Goal: Register for event/course

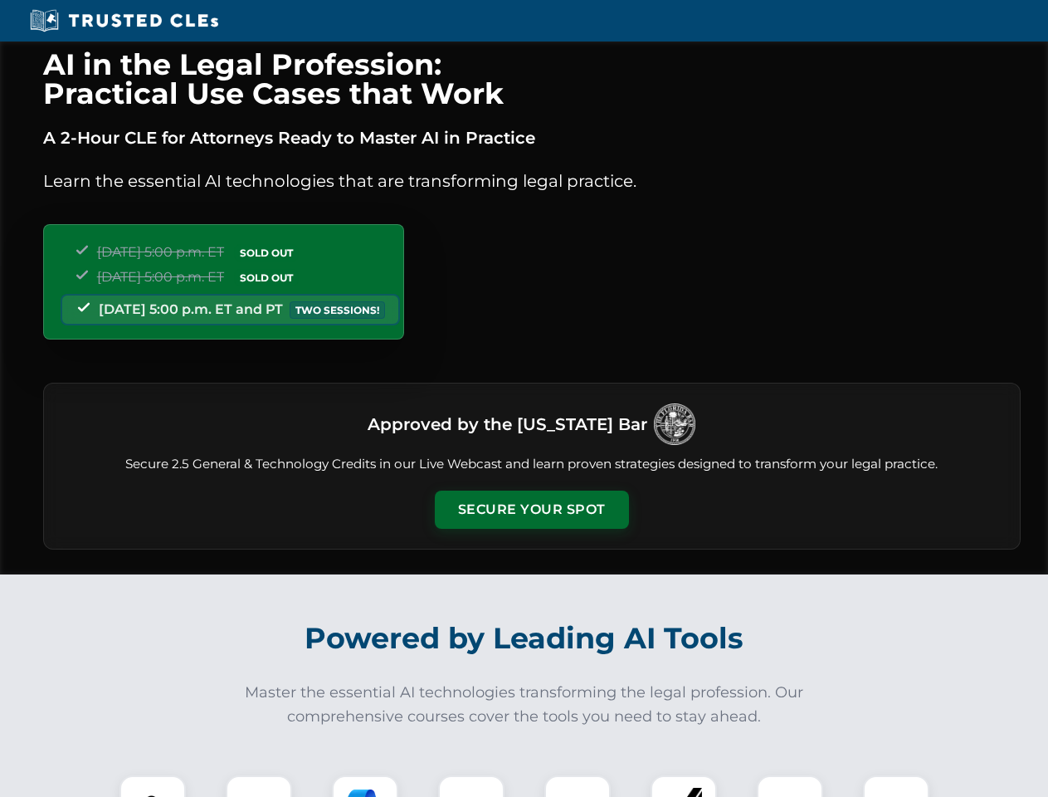
click at [531, 510] on button "Secure Your Spot" at bounding box center [532, 509] width 194 height 38
